Goal: Obtain resource: Obtain resource

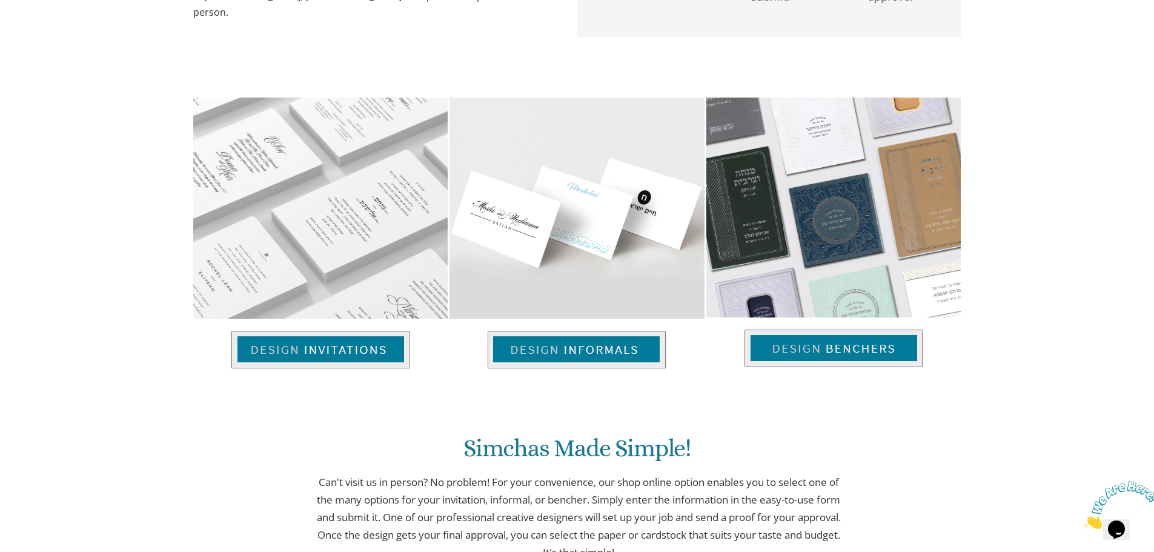
scroll to position [642, 0]
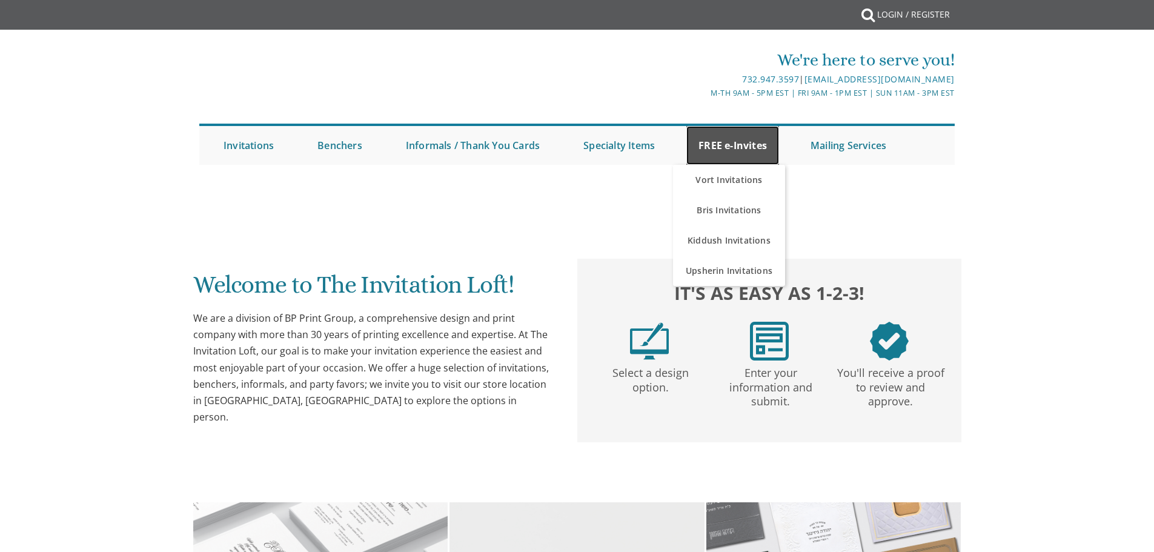
click at [740, 140] on link "FREE e-Invites" at bounding box center [732, 145] width 93 height 39
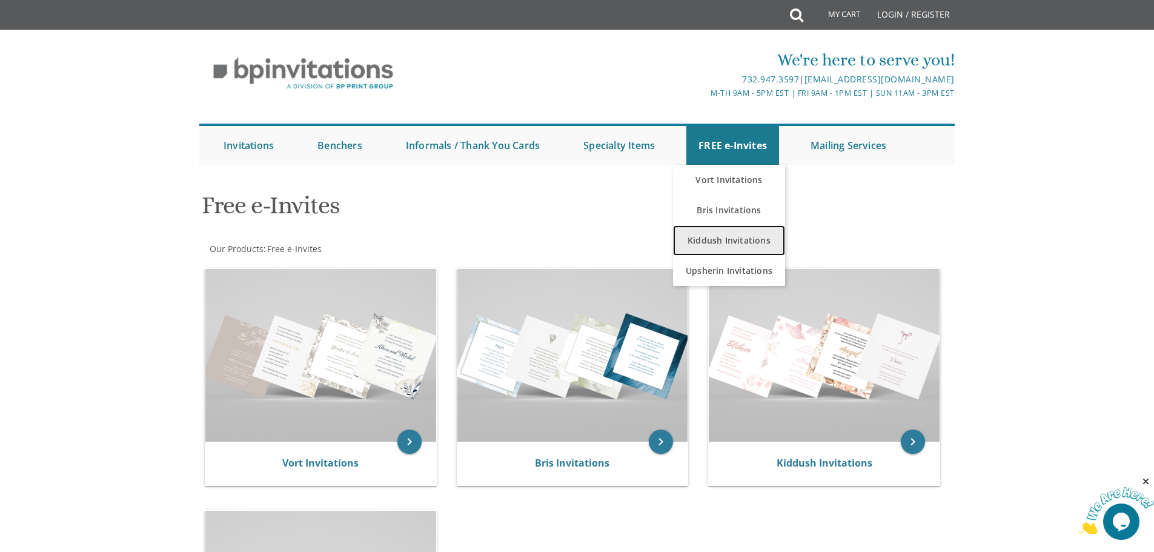
click at [736, 240] on link "Kiddush Invitations" at bounding box center [729, 240] width 112 height 30
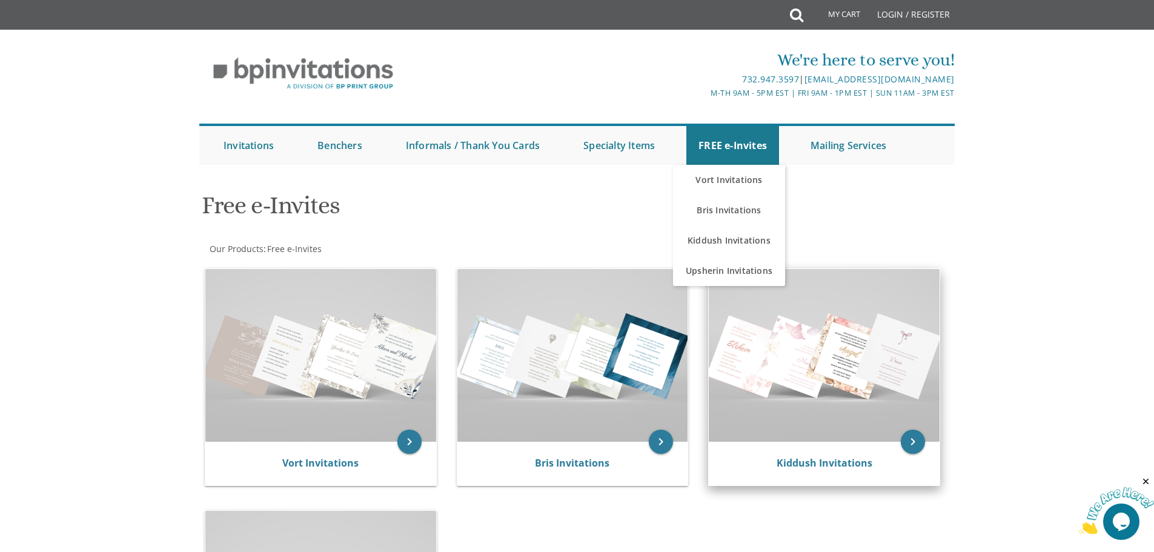
click at [833, 362] on img at bounding box center [824, 355] width 231 height 173
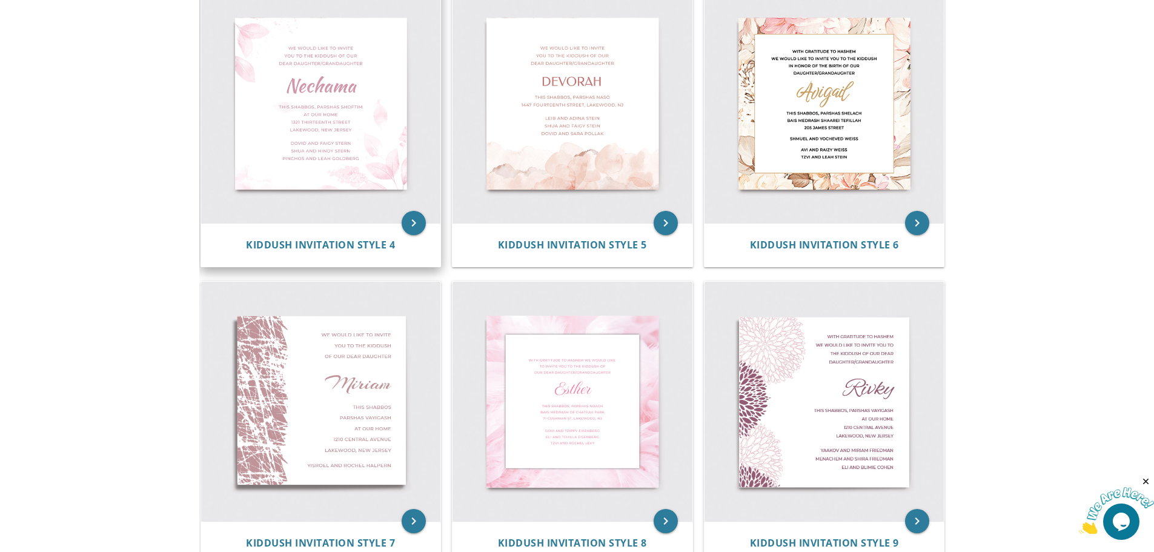
scroll to position [415, 0]
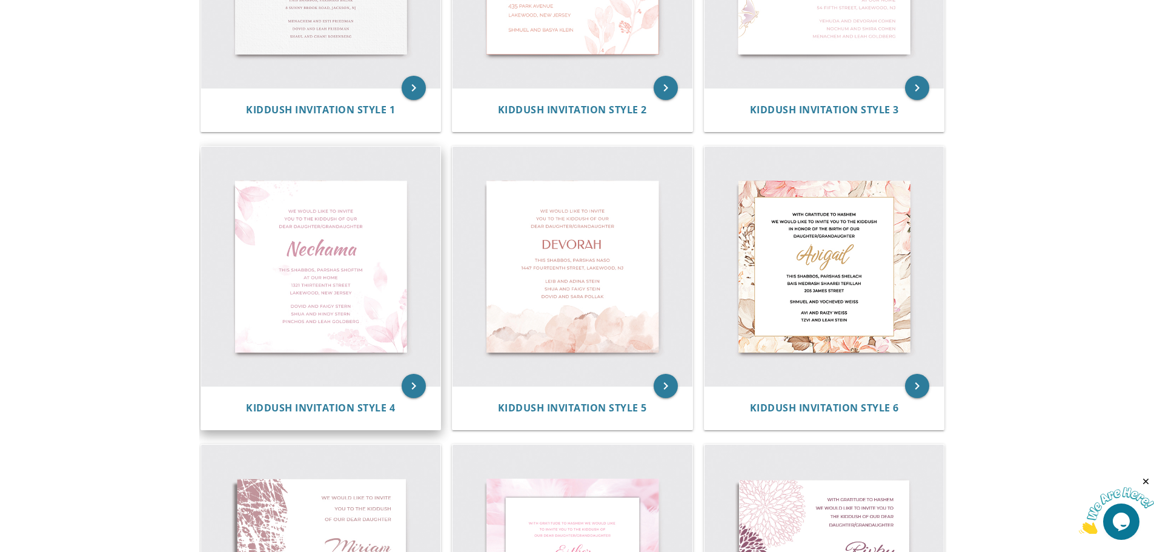
click at [355, 258] on img at bounding box center [321, 267] width 240 height 240
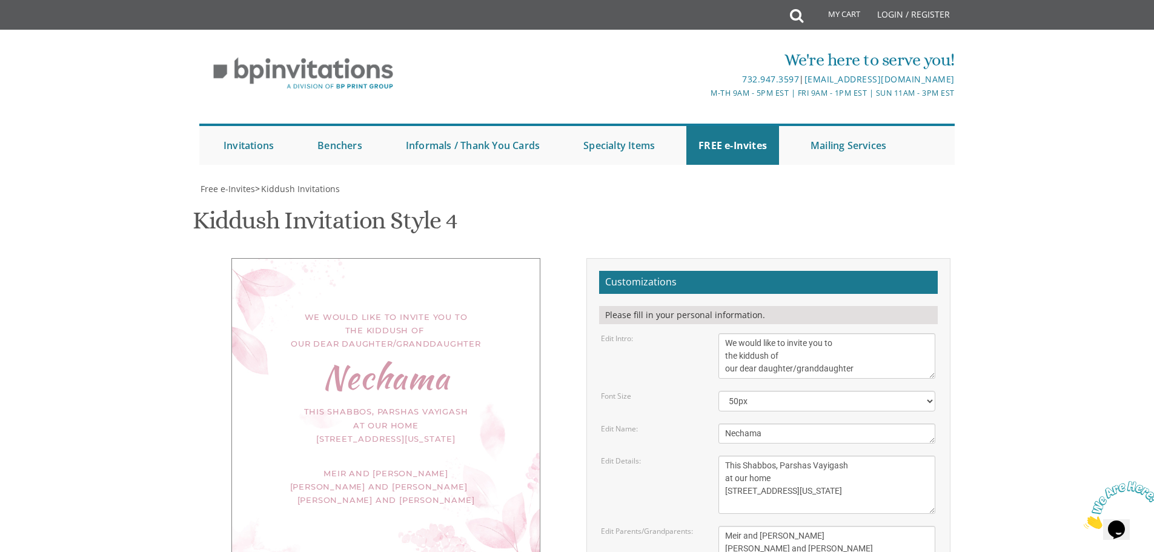
scroll to position [61, 0]
click at [755, 391] on select "40px 50px 60px 70px" at bounding box center [826, 401] width 217 height 21
drag, startPoint x: 774, startPoint y: 375, endPoint x: 702, endPoint y: 376, distance: 71.5
click at [702, 423] on div "Edit Name: Nechama" at bounding box center [768, 433] width 353 height 20
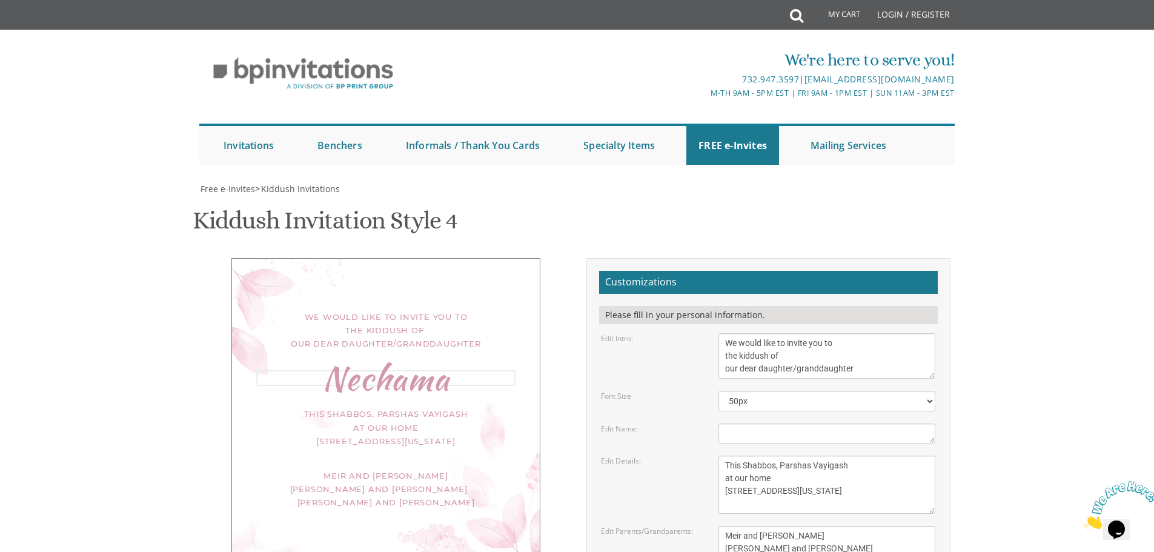
click at [740, 423] on textarea "Nechama" at bounding box center [826, 433] width 217 height 20
type textarea "Kiddush"
drag, startPoint x: 870, startPoint y: 308, endPoint x: 738, endPoint y: 297, distance: 131.9
click at [738, 333] on textarea "We would like to invite you to the kiddush of our dear daughter/granddaughter" at bounding box center [826, 355] width 217 height 45
click at [724, 455] on textarea "This Shabbos, Parshas Vayigash at our home 120 Central Avenue Lakewood, New Jer…" at bounding box center [826, 484] width 217 height 58
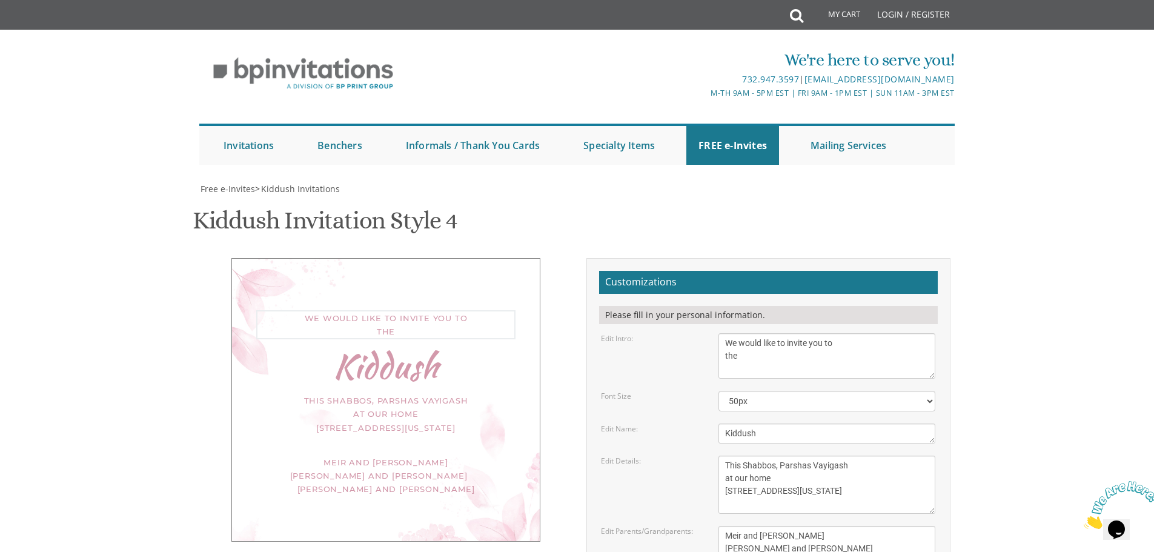
drag, startPoint x: 721, startPoint y: 296, endPoint x: 784, endPoint y: 312, distance: 64.5
click at [726, 333] on textarea "We would like to invite you to the kiddush of our dear daughter/granddaughter" at bounding box center [826, 355] width 217 height 45
click at [872, 333] on textarea "We would like to invite you to the kiddush of our dear daughter/granddaughter" at bounding box center [826, 355] width 217 height 45
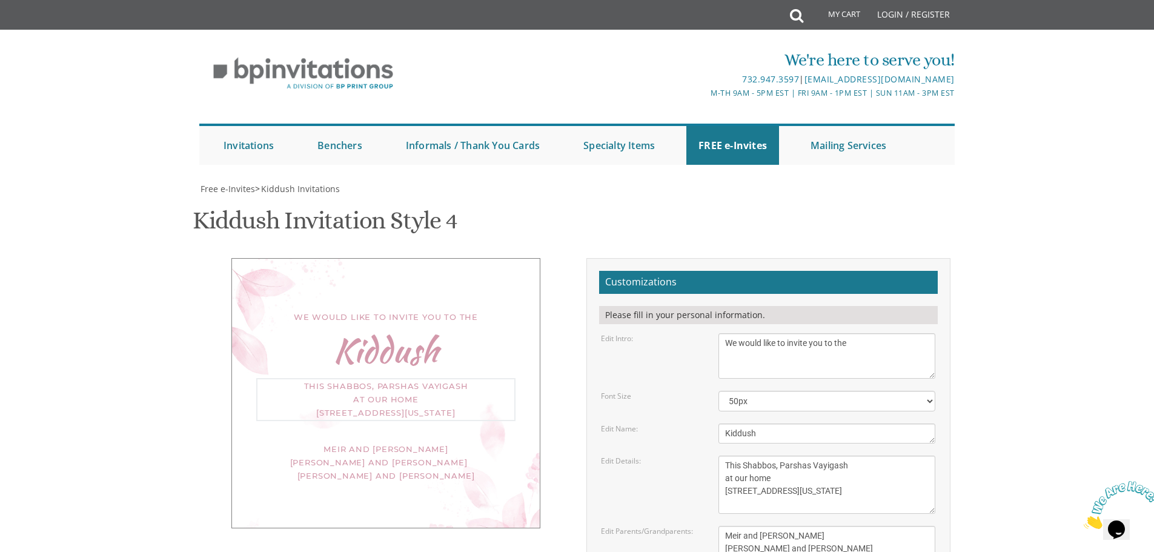
click at [725, 455] on textarea "This Shabbos, Parshas Vayigash at our home 120 Central Avenue Lakewood, New Jer…" at bounding box center [826, 484] width 217 height 58
click at [812, 333] on textarea "We would like to invite you to the kiddush of our dear daughter/granddaughter" at bounding box center [826, 355] width 217 height 45
type textarea "We would like to invite you to the"
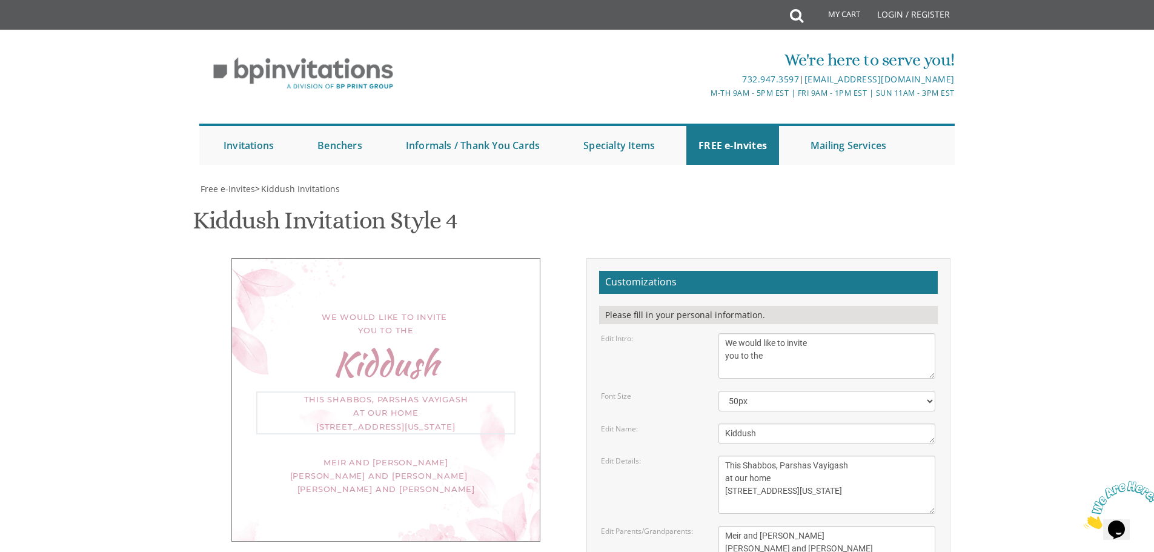
click at [726, 455] on textarea "This Shabbos, Parshas Vayigash at our home 120 Central Avenue Lakewood, New Jer…" at bounding box center [826, 484] width 217 height 58
drag, startPoint x: 844, startPoint y: 419, endPoint x: 809, endPoint y: 417, distance: 34.6
click at [809, 455] on textarea "This Shabbos, Parshas Vayigash at our home 120 Central Avenue Lakewood, New Jer…" at bounding box center [826, 484] width 217 height 58
click at [780, 455] on textarea "This Shabbos, Parshas Vayigash at our home 120 Central Avenue Lakewood, New Jer…" at bounding box center [826, 484] width 217 height 58
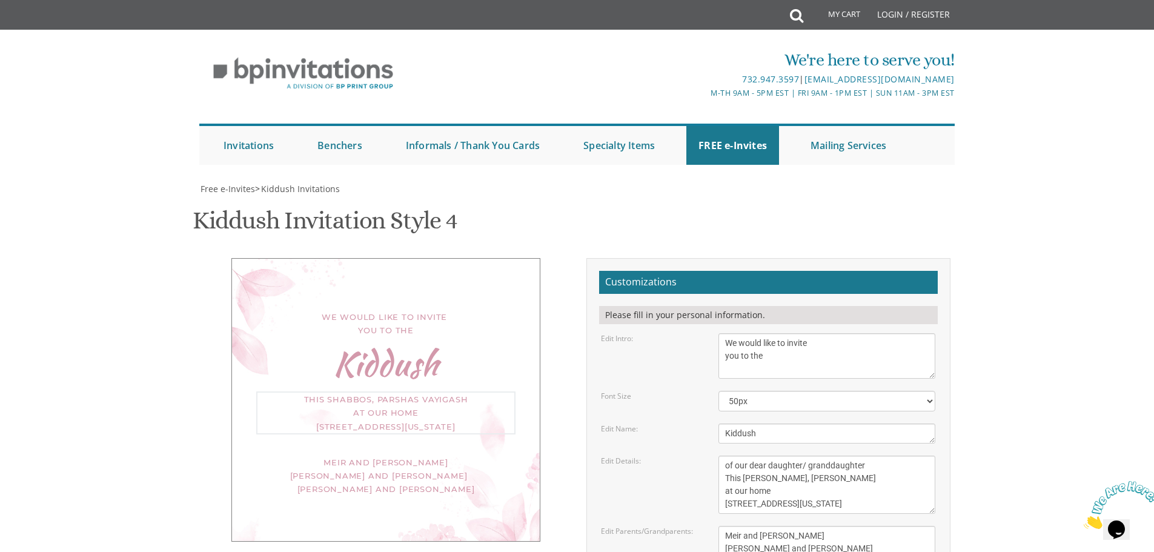
drag, startPoint x: 774, startPoint y: 477, endPoint x: 712, endPoint y: 477, distance: 61.8
click at [712, 477] on div "This Shabbos, Parshas Vayigash at our home 120 Central Avenue Lakewood, New Jer…" at bounding box center [826, 484] width 235 height 58
drag, startPoint x: 803, startPoint y: 491, endPoint x: 705, endPoint y: 492, distance: 97.5
click at [705, 492] on div "Edit Details: This Shabbos, Parshas Vayigash at our home 120 Central Avenue Lak…" at bounding box center [768, 484] width 353 height 58
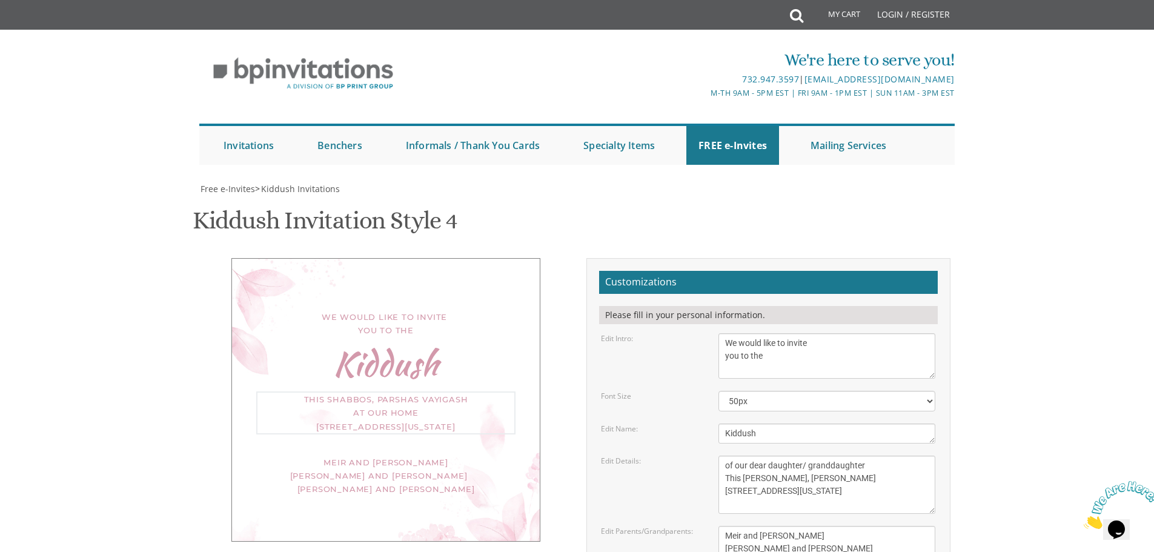
drag, startPoint x: 811, startPoint y: 504, endPoint x: 680, endPoint y: 497, distance: 131.0
click at [680, 497] on div "Edit Details: This Shabbos, Parshas Vayigash at our home 120 Central Avenue Lak…" at bounding box center [768, 484] width 353 height 58
click at [824, 534] on textarea "Meir and Rena Pollack Mendy and Devorah Pollack Pinchos and Leah Goldberg" at bounding box center [826, 548] width 217 height 45
click at [848, 479] on textarea "This Shabbos, Parshas Vayigash at our home [STREET_ADDRESS][US_STATE]" at bounding box center [826, 484] width 217 height 58
click at [820, 538] on textarea "Meir and [PERSON_NAME] [PERSON_NAME] and [PERSON_NAME] [PERSON_NAME] and [PERSO…" at bounding box center [826, 548] width 217 height 45
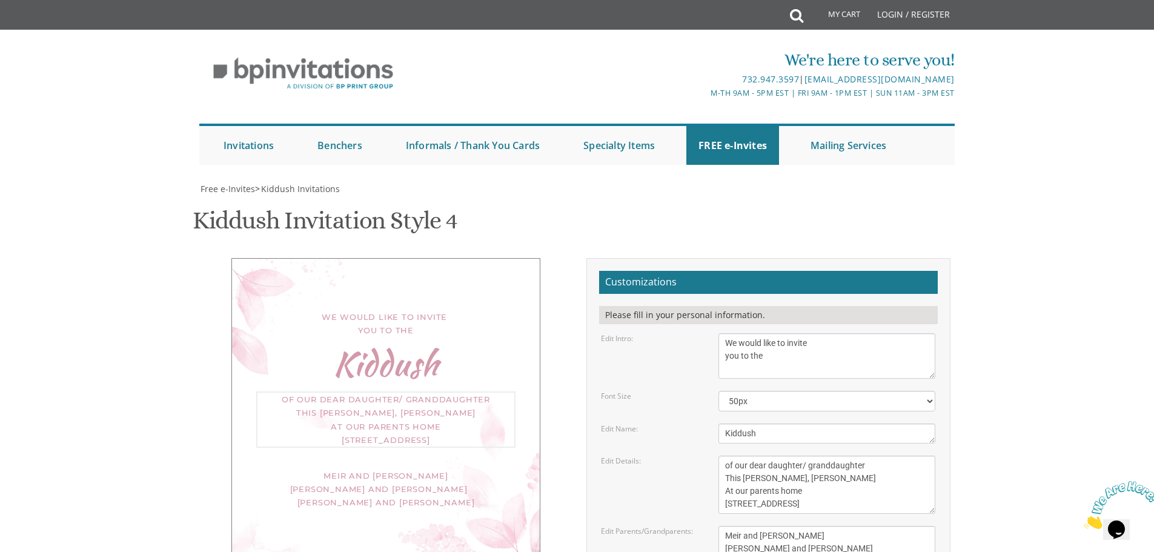
drag, startPoint x: 808, startPoint y: 493, endPoint x: 736, endPoint y: 489, distance: 72.2
click at [736, 489] on textarea "This Shabbos, Parshas Vayigash at our home 120 Central Avenue Lakewood, New Jer…" at bounding box center [826, 484] width 217 height 58
click at [813, 506] on textarea "This Shabbos, Parshas Vayigash at our home 120 Central Avenue Lakewood, New Jer…" at bounding box center [826, 484] width 217 height 58
type textarea "of our dear daughter/ granddaughter This Shabbos, Parshas Nitzavim At the home …"
click at [825, 537] on textarea "Meir and Rena Pollack Mendy and Devorah Pollack Pinchos and Leah Goldberg" at bounding box center [826, 548] width 217 height 45
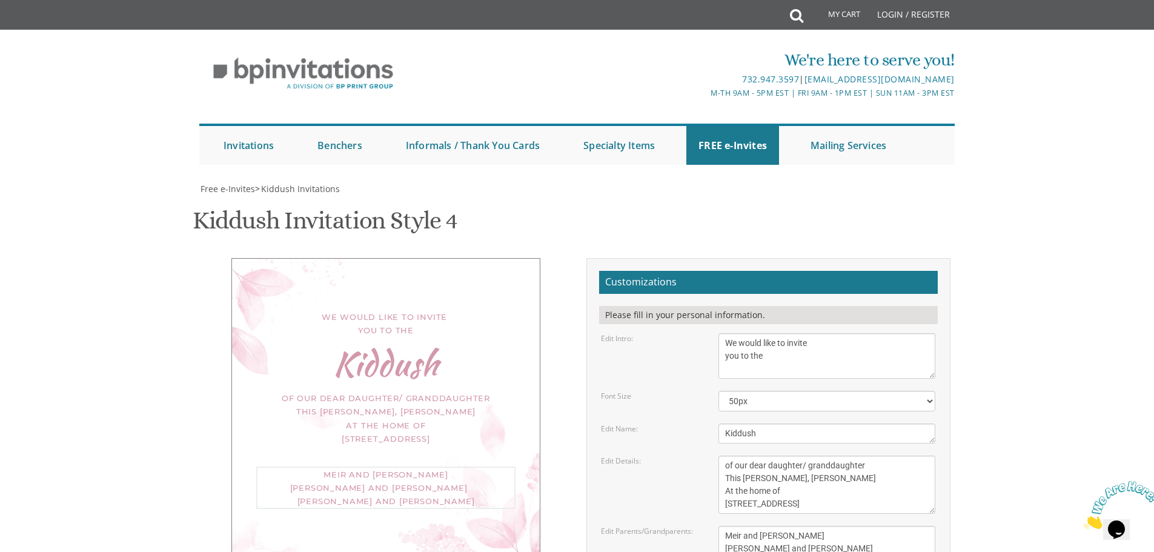
scroll to position [61, 0]
drag, startPoint x: 813, startPoint y: 477, endPoint x: 672, endPoint y: 474, distance: 141.2
click at [672, 526] on div "Edit Parents/Grandparents: Meir and Rena Pollack Mendy and Devorah Pollack Pinc…" at bounding box center [768, 548] width 353 height 45
drag, startPoint x: 835, startPoint y: 488, endPoint x: 723, endPoint y: 484, distance: 112.1
click at [723, 526] on textarea "Meir and Rena Pollack Mendy and Devorah Pollack Pinchos and Leah Goldberg" at bounding box center [826, 548] width 217 height 45
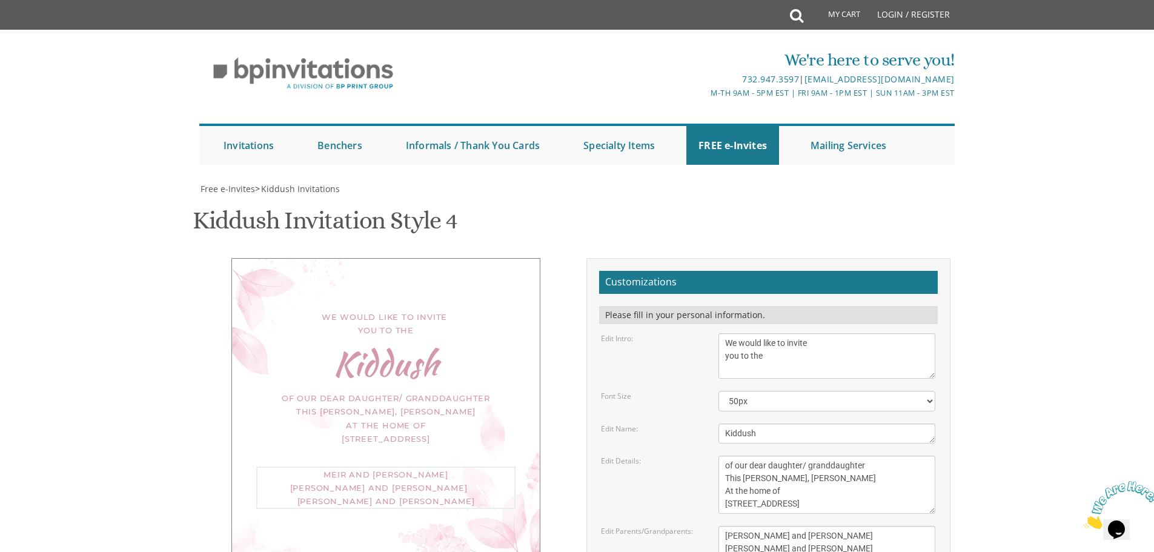
drag, startPoint x: 836, startPoint y: 501, endPoint x: 734, endPoint y: 495, distance: 101.9
click at [714, 526] on div "Meir and Rena Pollack Mendy and Devorah Pollack Pinchos and Leah Goldberg" at bounding box center [826, 548] width 235 height 45
type textarea "Naftali Meir and Elisheva Zupnik Nossen Zev and Rochel Zupnik Ahron Naftoli and…"
click at [812, 455] on textarea "This Shabbos, Parshas Vayigash at our home 120 Central Avenue Lakewood, New Jer…" at bounding box center [826, 484] width 217 height 58
click at [377, 397] on div "We would like to invite you to the Kiddush of our dear daughter/ granddaughter …" at bounding box center [385, 405] width 309 height 294
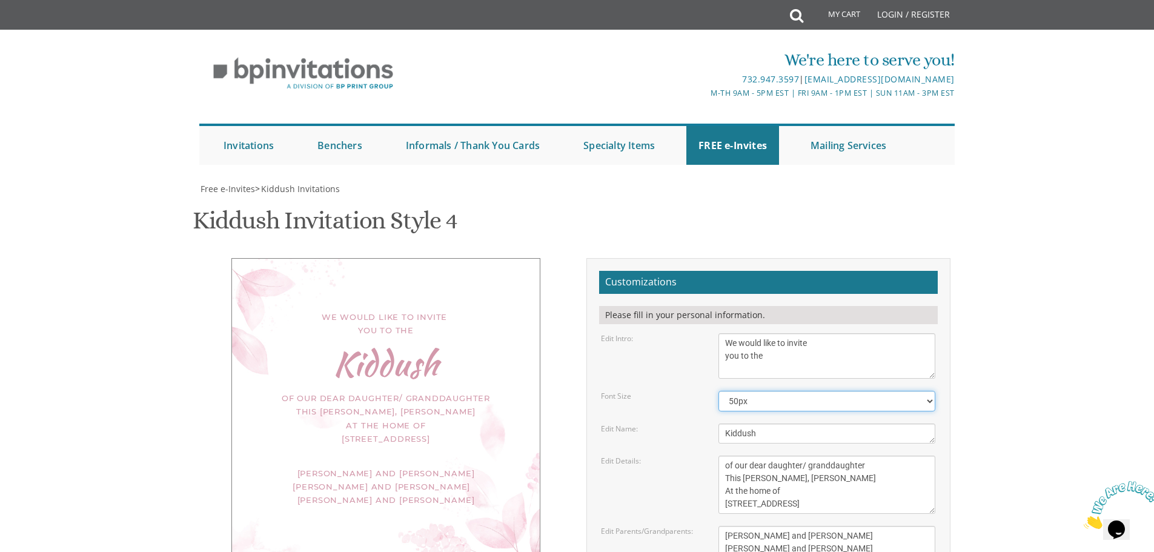
click at [777, 391] on select "40px 50px 60px 70px" at bounding box center [826, 401] width 217 height 21
click at [761, 391] on select "40px 50px 60px 70px" at bounding box center [826, 401] width 217 height 21
drag, startPoint x: 786, startPoint y: 430, endPoint x: 714, endPoint y: 432, distance: 72.1
click at [714, 455] on div "This Shabbos, Parshas Vayigash at our home 120 Central Avenue Lakewood, New Jer…" at bounding box center [826, 484] width 235 height 58
click at [849, 455] on textarea "This Shabbos, Parshas Vayigash at our home 120 Central Avenue Lakewood, New Jer…" at bounding box center [826, 484] width 217 height 58
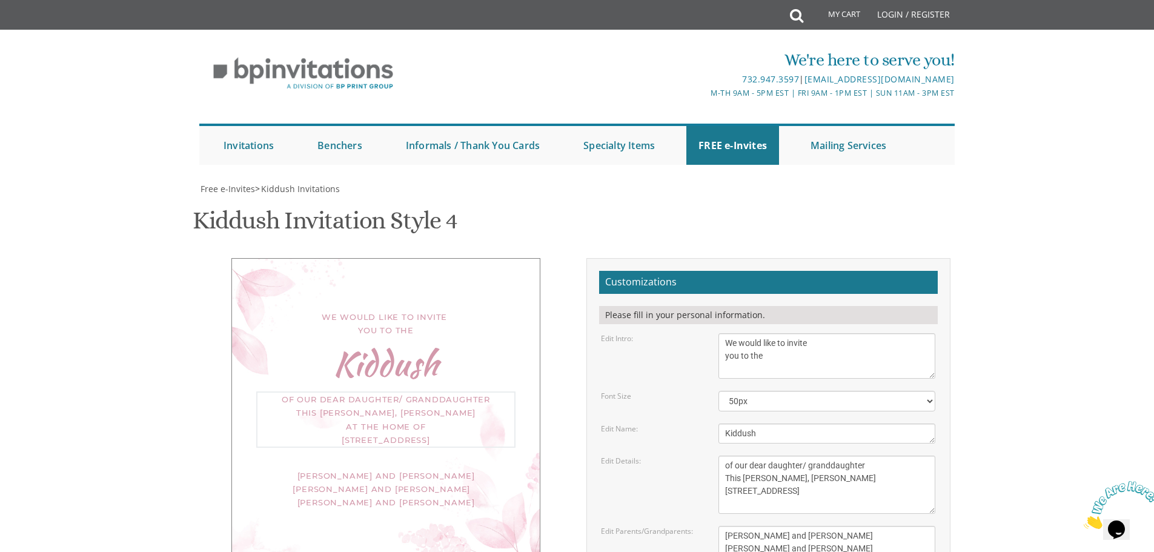
click at [864, 526] on textarea "Meir and Rena Pollack Mendy and Devorah Pollack Pinchos and Leah Goldberg" at bounding box center [826, 548] width 217 height 45
click at [850, 455] on textarea "This Shabbos, Parshas Vayigash at our home 120 Central Avenue Lakewood, New Jer…" at bounding box center [826, 484] width 217 height 58
type textarea "of our dear daughter/ granddaughter This Shabbos, Parshas Nitzavim At the home …"
click at [860, 526] on textarea "Meir and Rena Pollack Mendy and Devorah Pollack Pinchos and Leah Goldberg" at bounding box center [826, 548] width 217 height 45
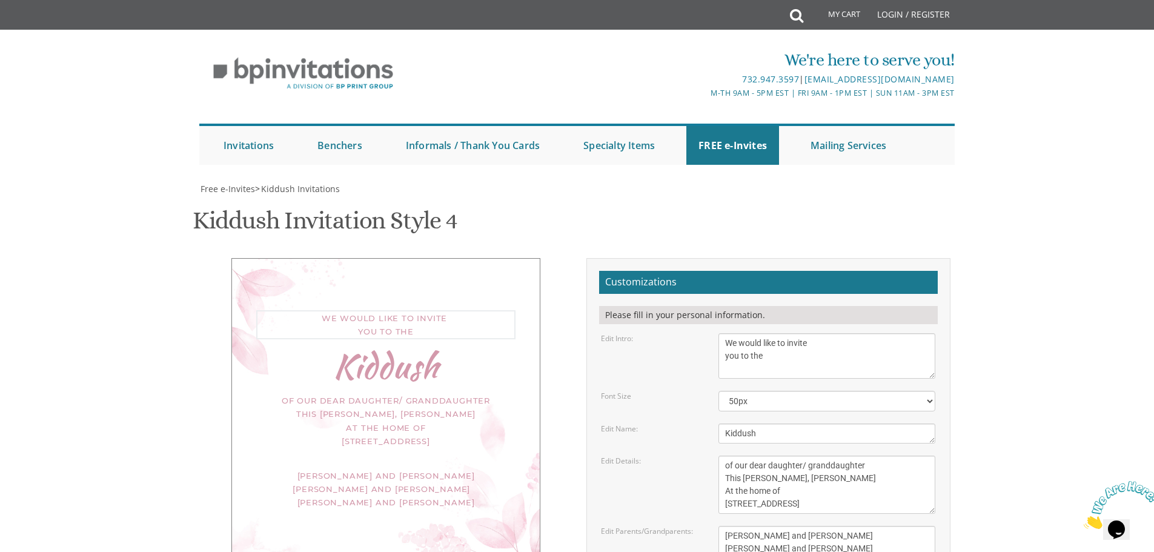
click at [724, 356] on textarea "We would like to invite you to the kiddush of our dear daughter/granddaughter" at bounding box center [826, 355] width 217 height 45
type textarea "We would like to invite you to the"
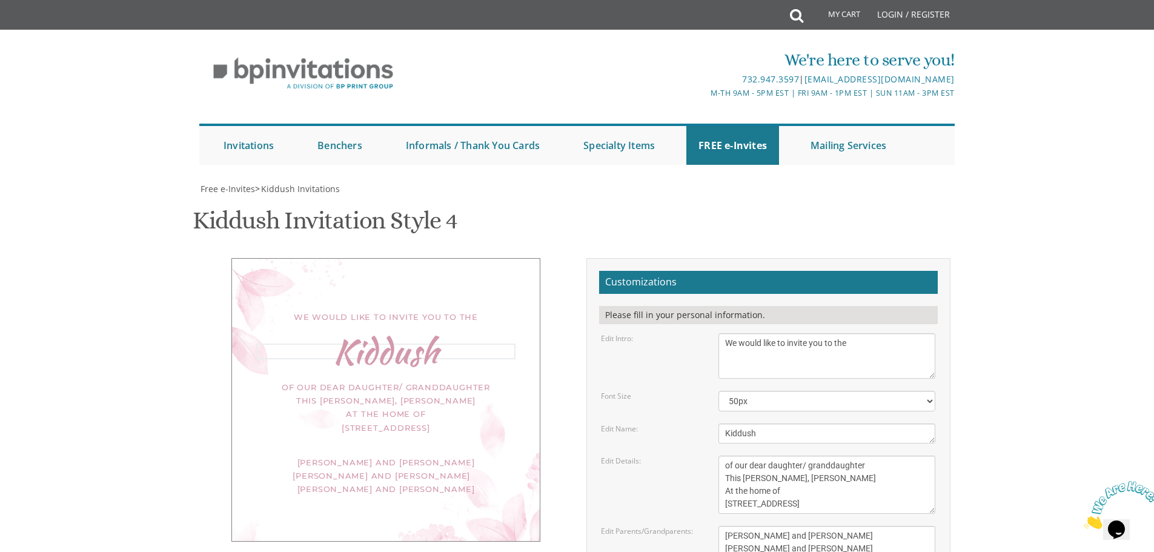
click at [772, 437] on textarea "Nechama" at bounding box center [826, 433] width 217 height 20
click at [801, 474] on textarea "This Shabbos, Parshas Vayigash at our home 120 Central Avenue Lakewood, New Jer…" at bounding box center [826, 484] width 217 height 58
drag, startPoint x: 800, startPoint y: 498, endPoint x: 762, endPoint y: 449, distance: 62.2
click at [800, 497] on textarea "This Shabbos, Parshas Vayigash at our home 120 Central Avenue Lakewood, New Jer…" at bounding box center [826, 484] width 217 height 58
click at [754, 397] on select "40px 50px 60px 70px" at bounding box center [826, 401] width 217 height 21
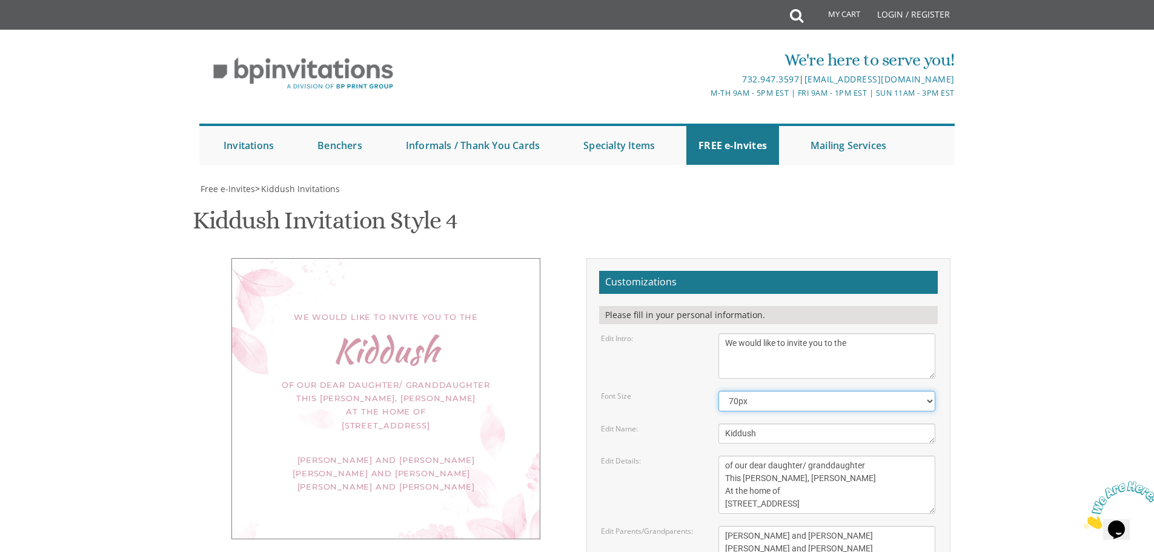
click at [718, 391] on select "40px 50px 60px 70px" at bounding box center [826, 401] width 217 height 21
click at [805, 486] on textarea "This Shabbos, Parshas Vayigash at our home 120 Central Avenue Lakewood, New Jer…" at bounding box center [826, 484] width 217 height 58
click at [754, 405] on select "40px 50px 60px 70px" at bounding box center [826, 401] width 217 height 21
select select "60px"
click at [718, 391] on select "40px 50px 60px 70px" at bounding box center [826, 401] width 217 height 21
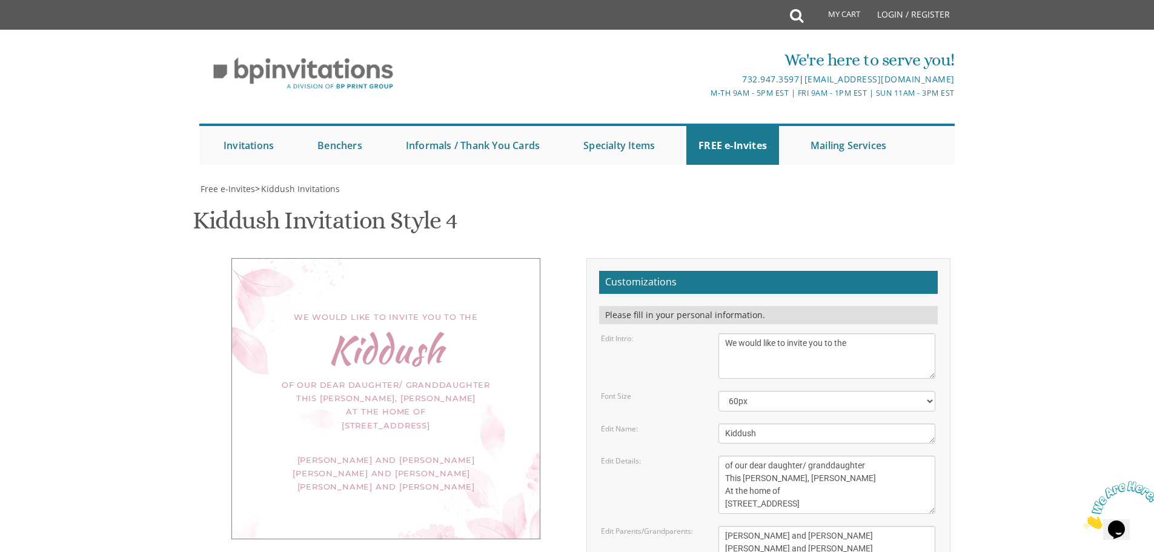
click at [800, 495] on textarea "This Shabbos, Parshas Vayigash at our home 120 Central Avenue Lakewood, New Jer…" at bounding box center [826, 484] width 217 height 58
click at [849, 536] on textarea "Meir and Rena Pollack Mendy and Devorah Pollack Pinchos and Leah Goldberg" at bounding box center [826, 548] width 217 height 45
click at [726, 339] on textarea "We would like to invite you to the kiddush of our dear daughter/granddaughter" at bounding box center [826, 355] width 217 height 45
click at [803, 340] on textarea "We would like to invite you to the kiddush of our dear daughter/granddaughter" at bounding box center [826, 355] width 217 height 45
type textarea "With gratitude to Hashem We would like to invite you to the"
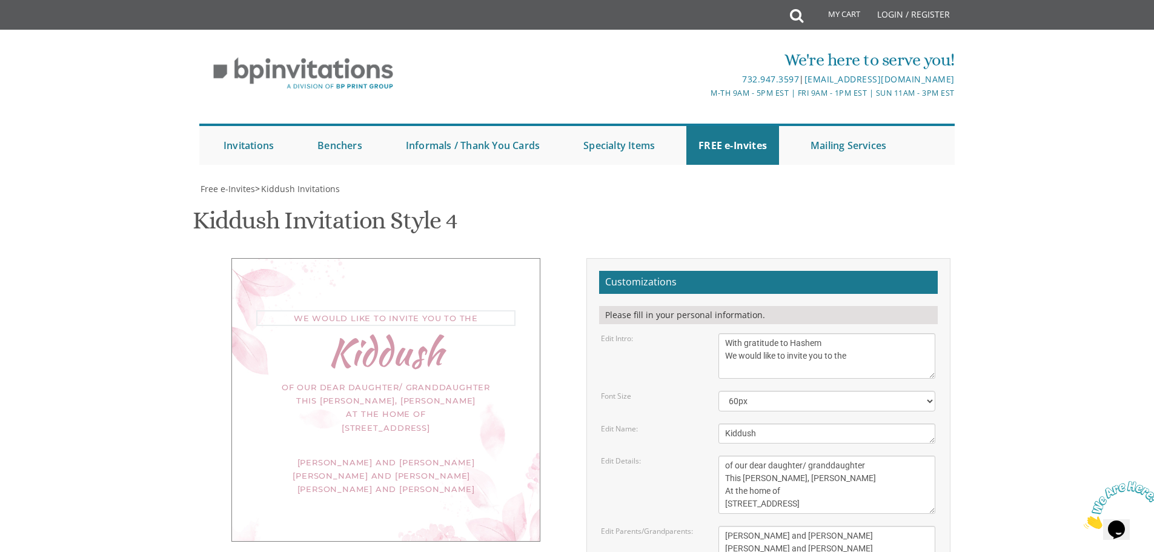
click at [771, 437] on textarea "Nechama" at bounding box center [826, 433] width 217 height 20
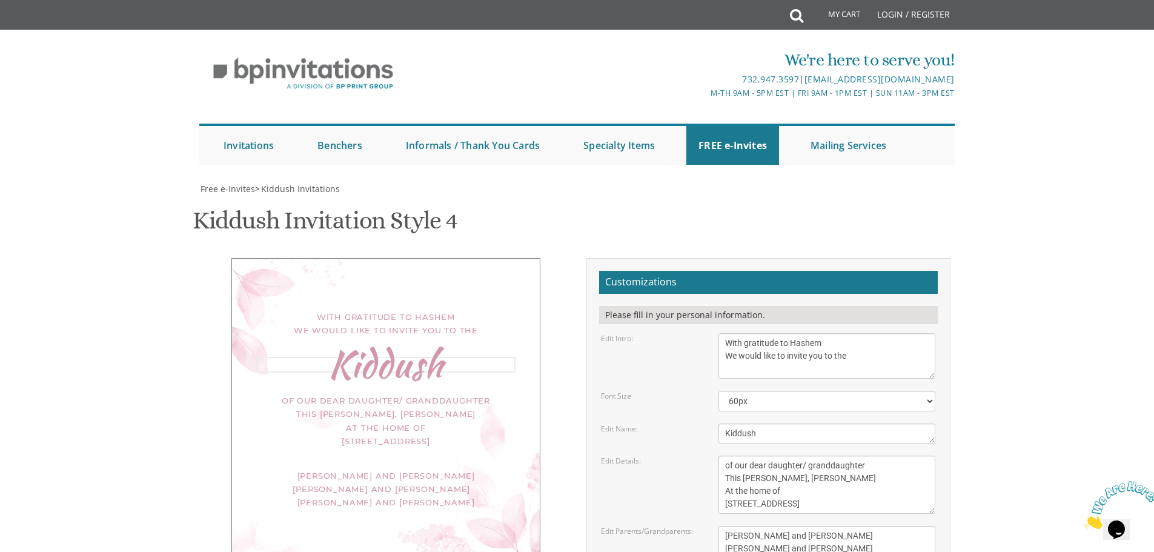
click at [840, 486] on textarea "This Shabbos, Parshas Vayigash at our home 120 Central Avenue Lakewood, New Jer…" at bounding box center [826, 484] width 217 height 58
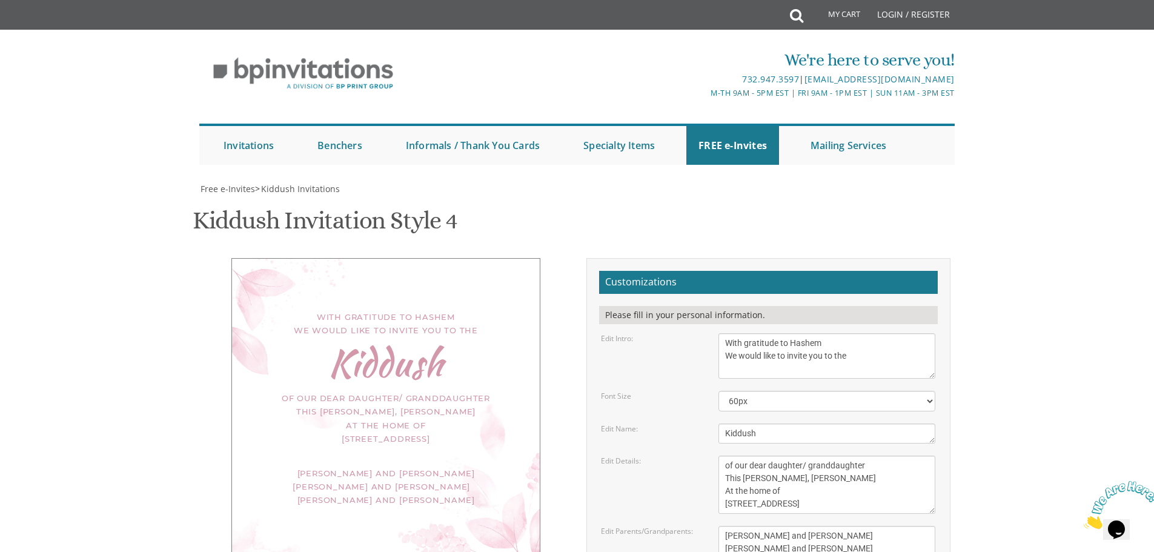
type input "yfernwood@gmail.com"
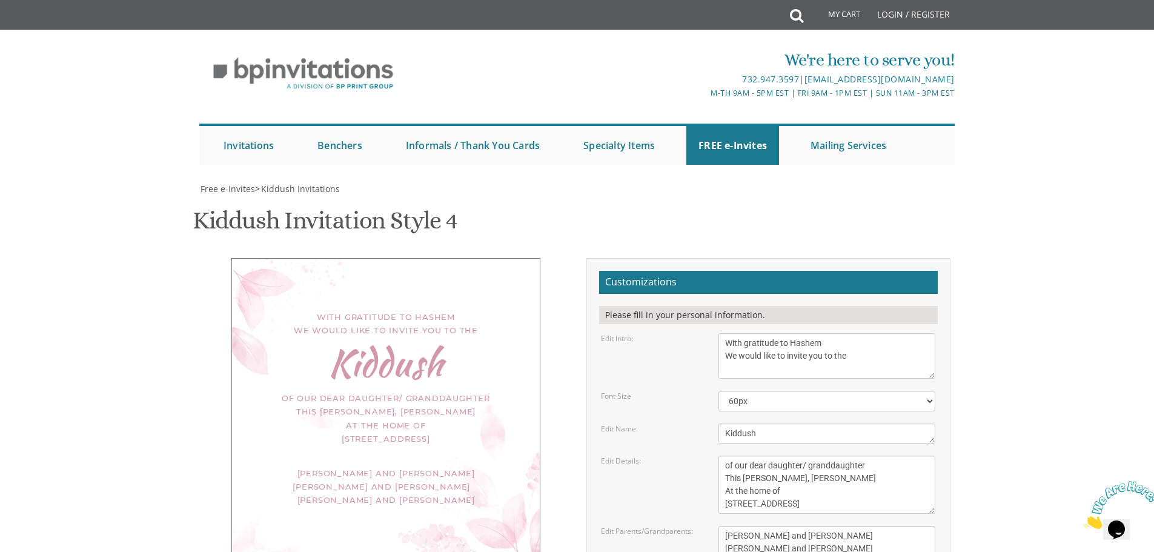
scroll to position [0, 0]
drag, startPoint x: 1075, startPoint y: 99, endPoint x: 1028, endPoint y: 80, distance: 50.5
click at [1075, 98] on div "We're here to serve you! 732.947.3597 | invitations@bpprintgroup.com M-Th 9am -…" at bounding box center [577, 103] width 1154 height 135
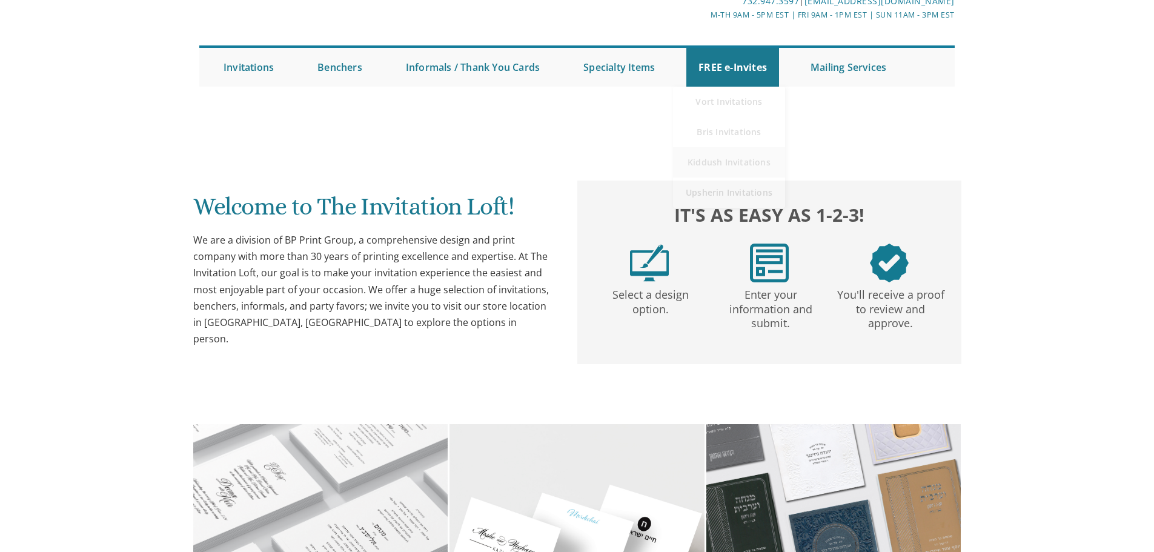
scroll to position [242, 0]
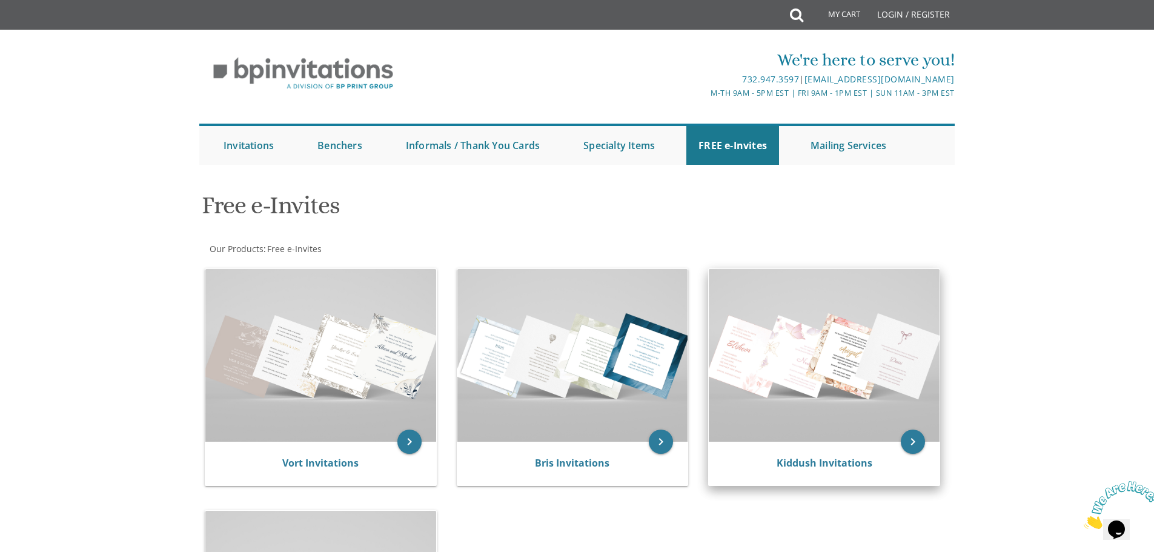
click at [850, 375] on img at bounding box center [824, 355] width 231 height 173
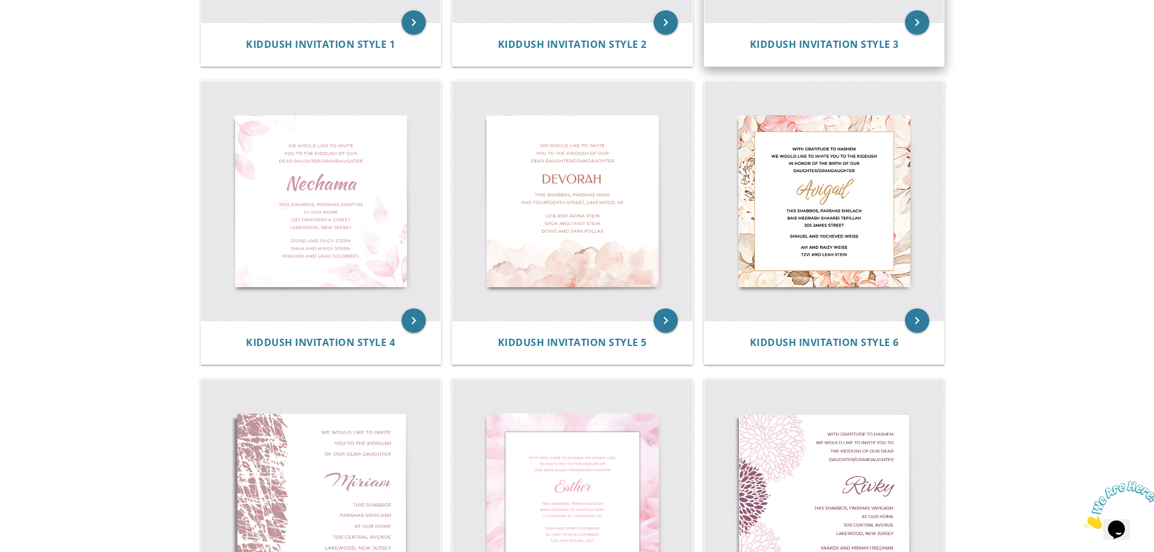
scroll to position [485, 0]
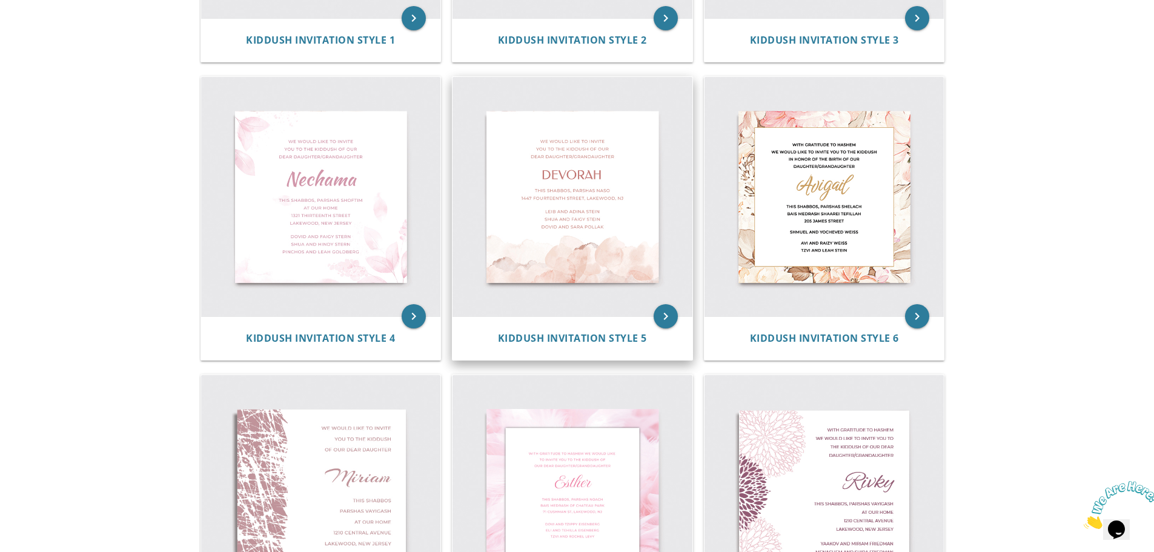
click at [591, 178] on img at bounding box center [572, 197] width 240 height 240
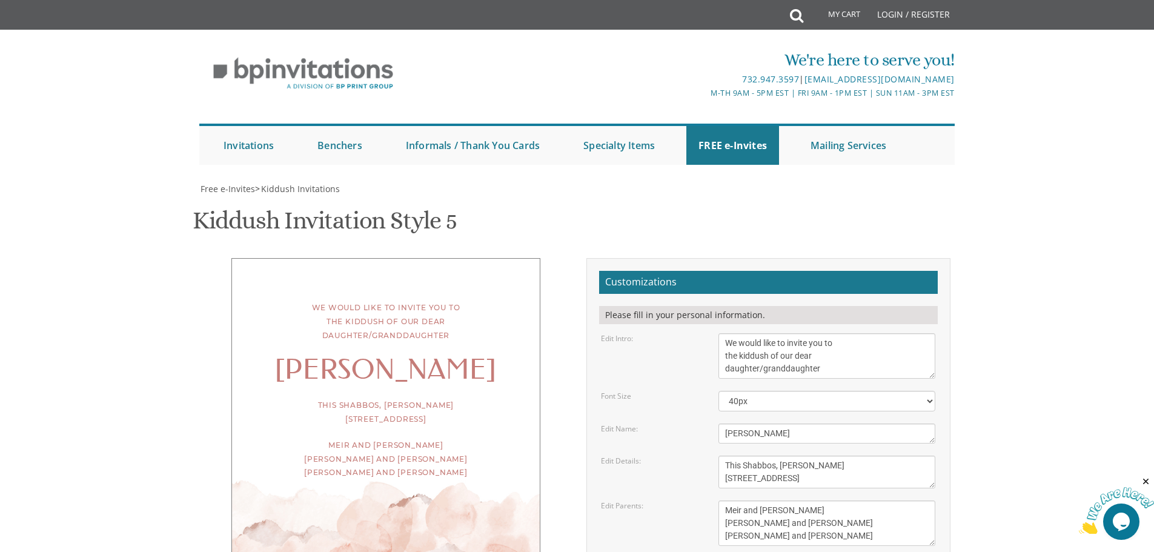
scroll to position [242, 0]
type input "yfernwood@gmail.com"
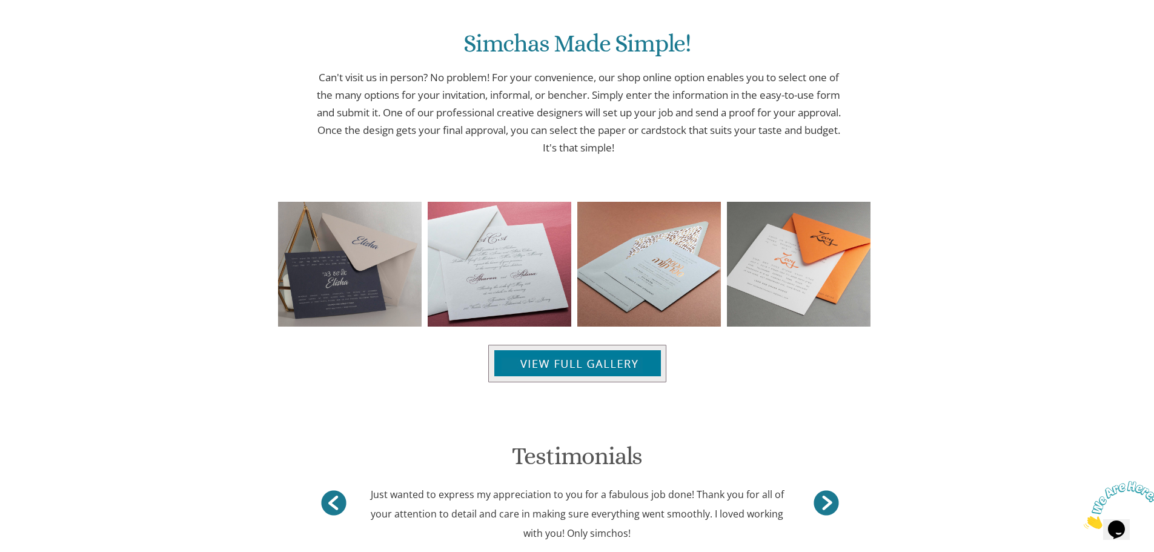
scroll to position [1187, 0]
